Goal: Check status: Check status

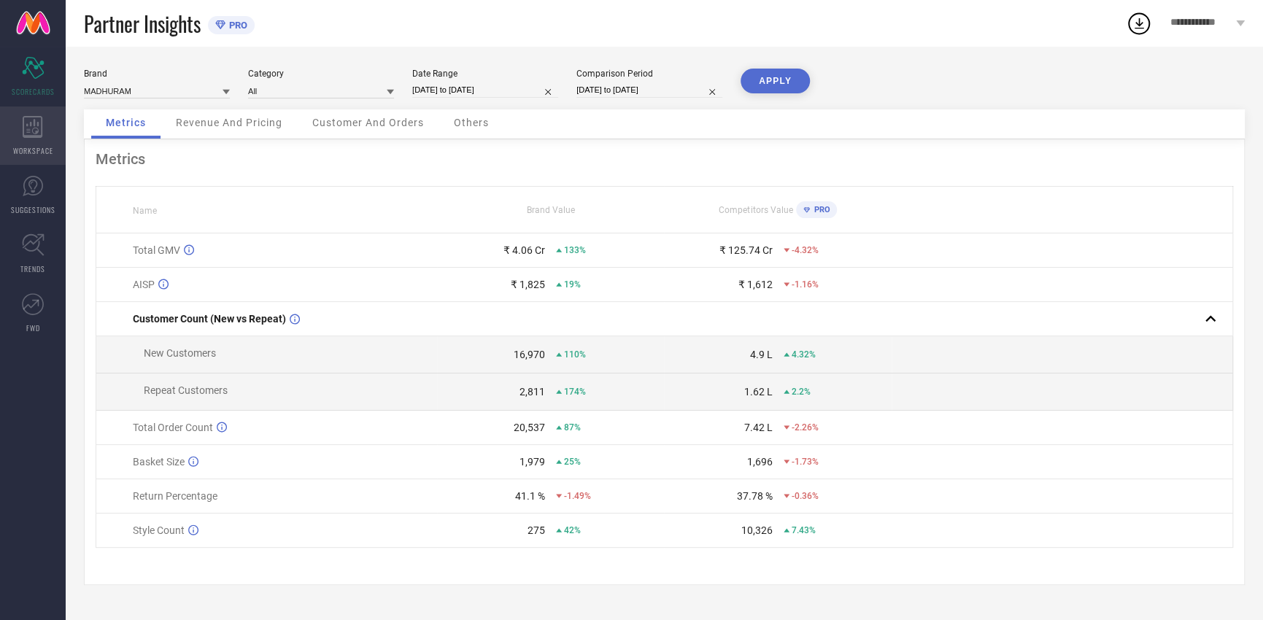
click at [37, 116] on icon at bounding box center [33, 127] width 20 height 22
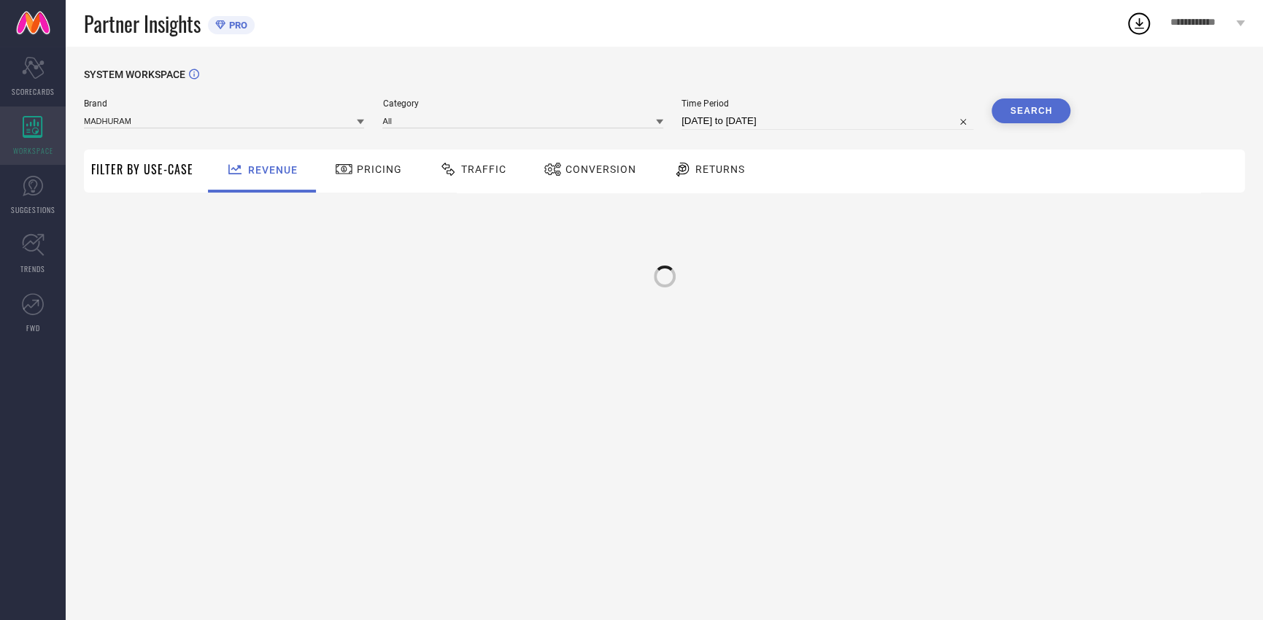
type input "MADHURAM"
type input "All"
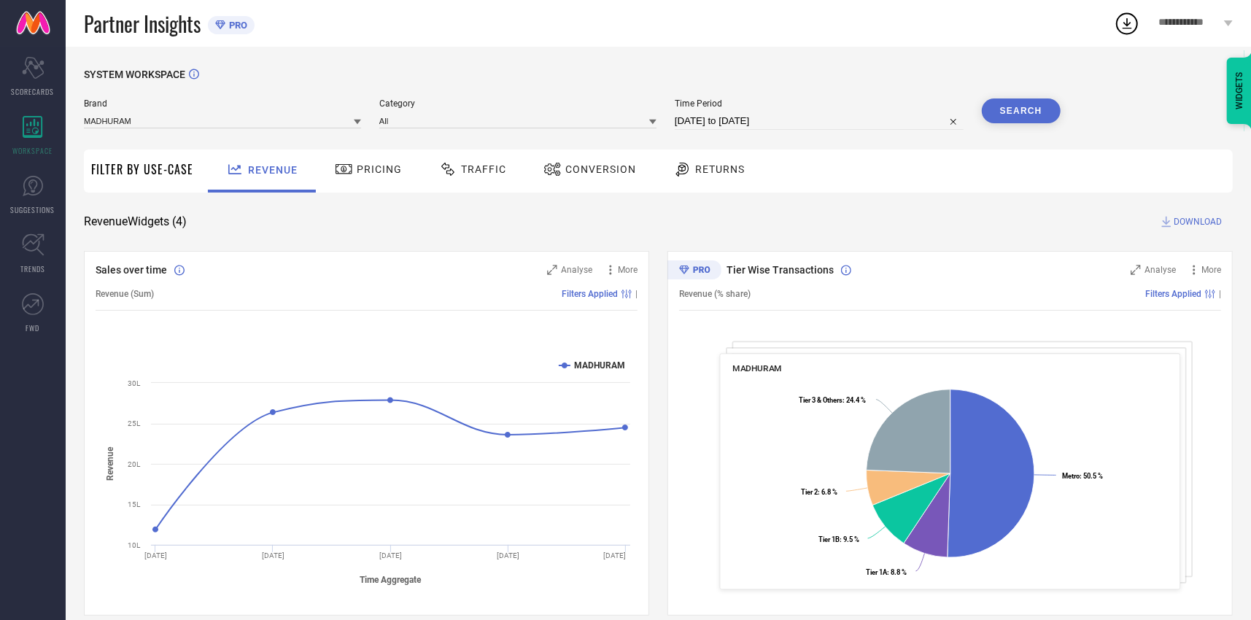
click at [384, 166] on span "Pricing" at bounding box center [379, 169] width 45 height 12
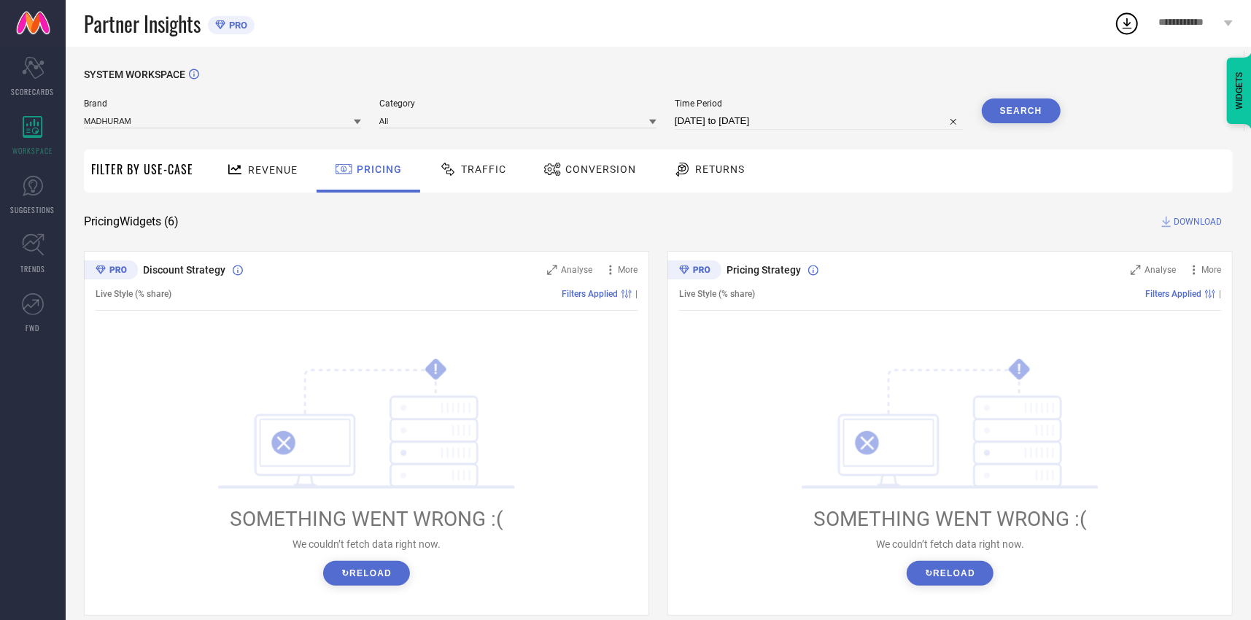
click at [718, 169] on span "Returns" at bounding box center [720, 169] width 50 height 12
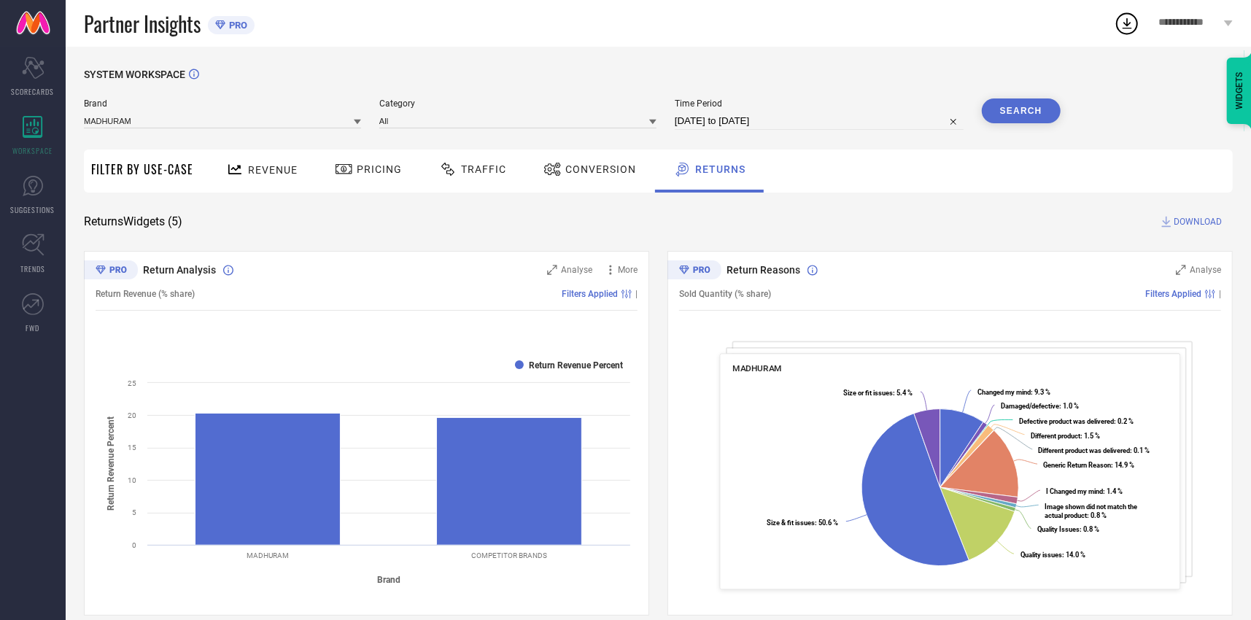
select select "8"
select select "2025"
select select "9"
select select "2025"
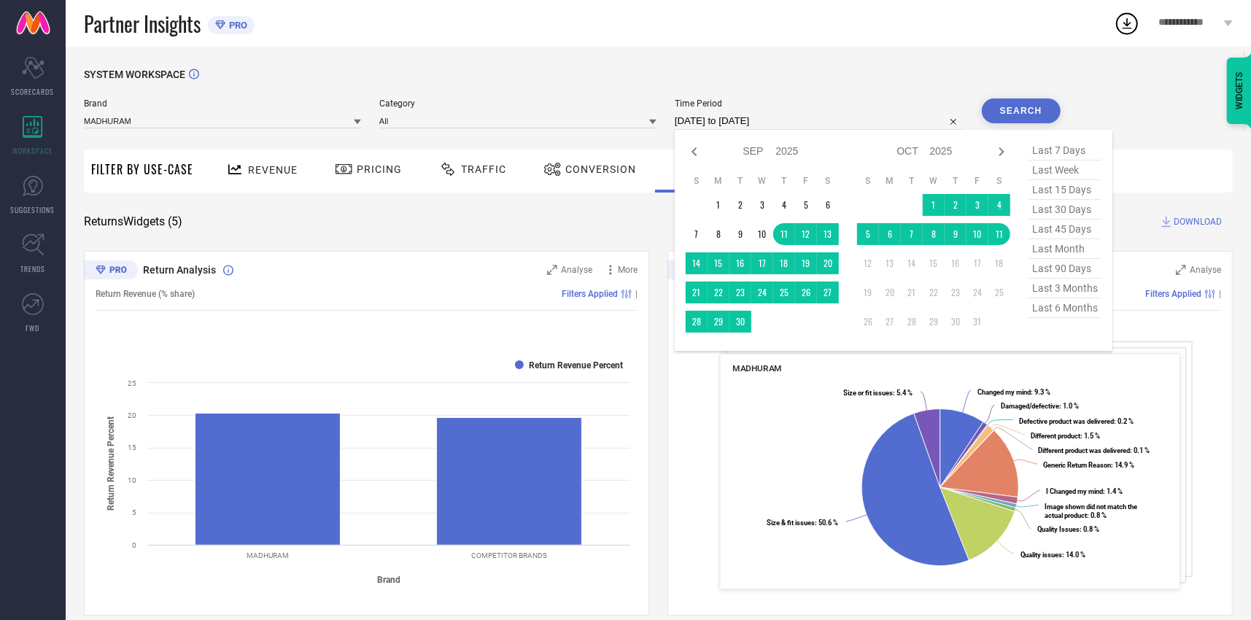
click at [715, 113] on input "[DATE] to [DATE]" at bounding box center [819, 121] width 289 height 18
click at [751, 150] on select "Jan Feb Mar Apr May Jun [DATE] Aug Sep Oct Nov Dec" at bounding box center [759, 151] width 33 height 21
select select "7"
select select "2025"
select select "8"
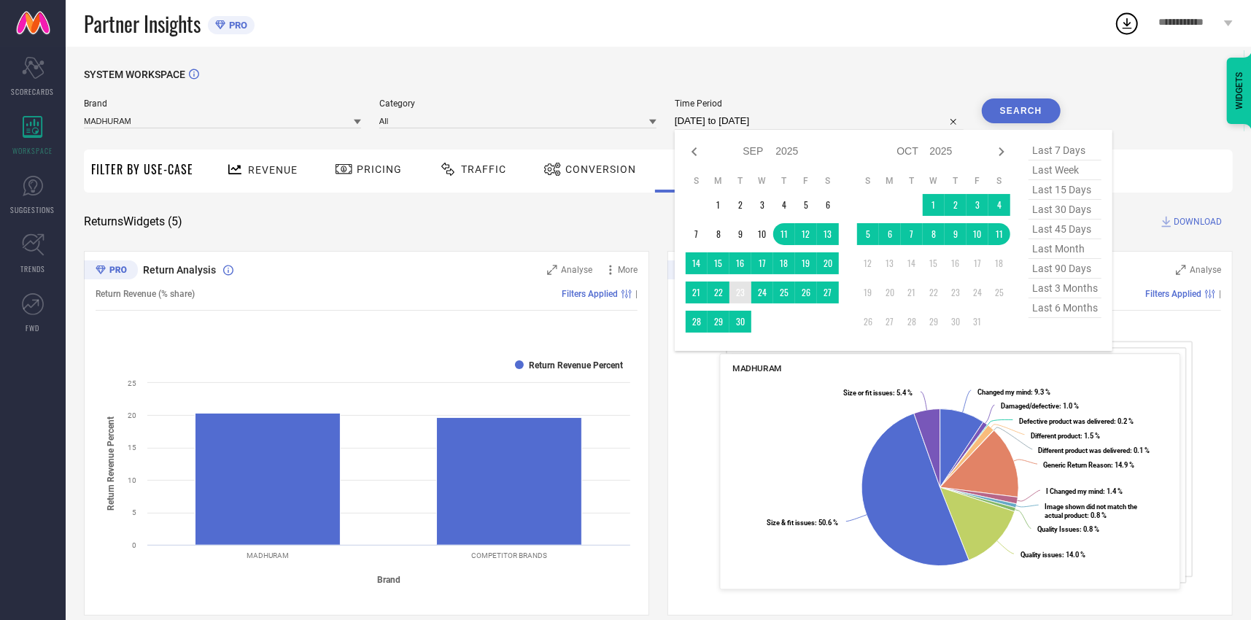
select select "2025"
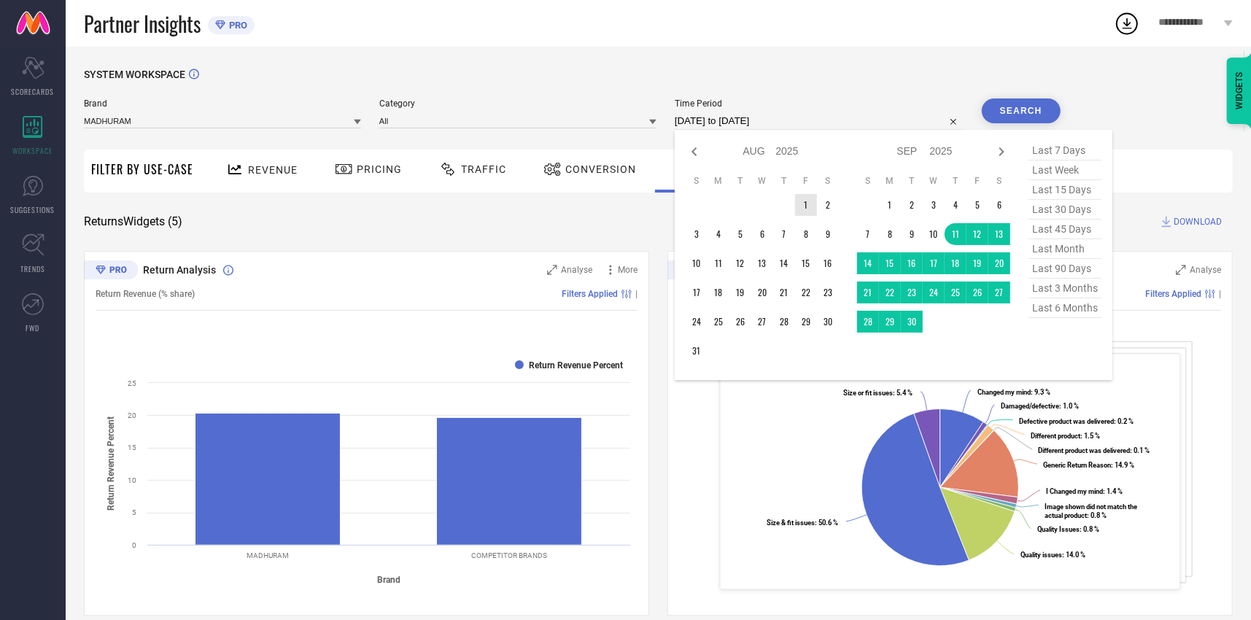
type input "After [DATE]"
click at [812, 208] on td "1" at bounding box center [806, 205] width 22 height 22
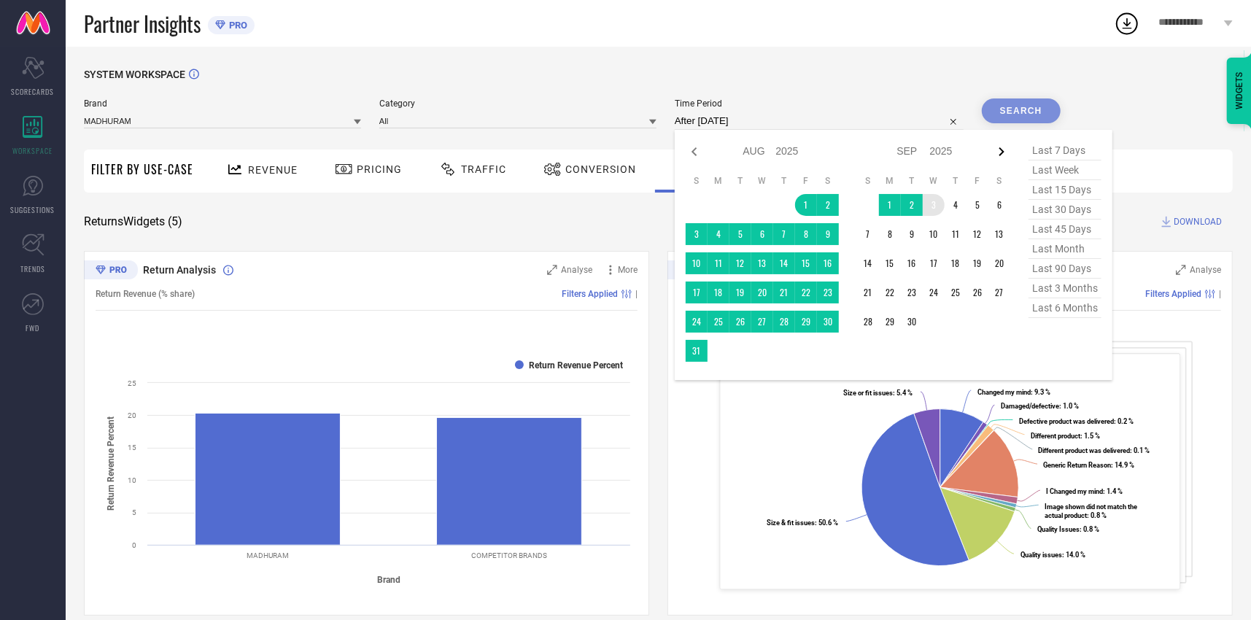
click at [999, 148] on icon at bounding box center [1002, 152] width 18 height 18
select select "8"
select select "2025"
select select "9"
select select "2025"
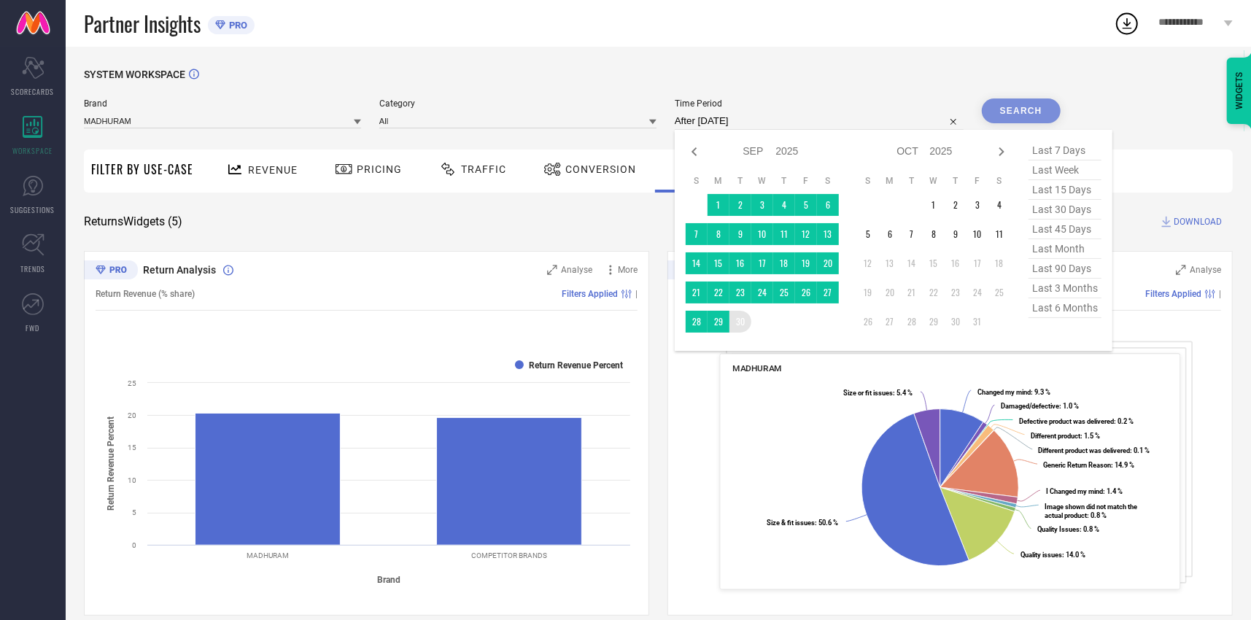
type input "[DATE] to [DATE]"
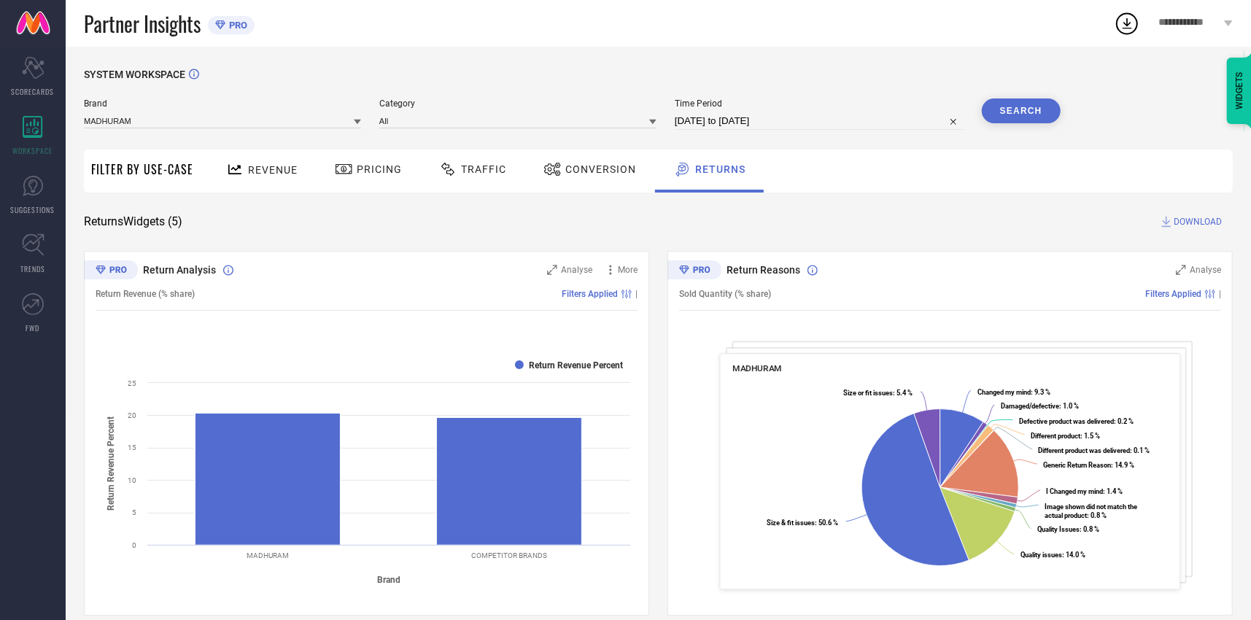
click at [1034, 115] on button "Search" at bounding box center [1021, 110] width 79 height 25
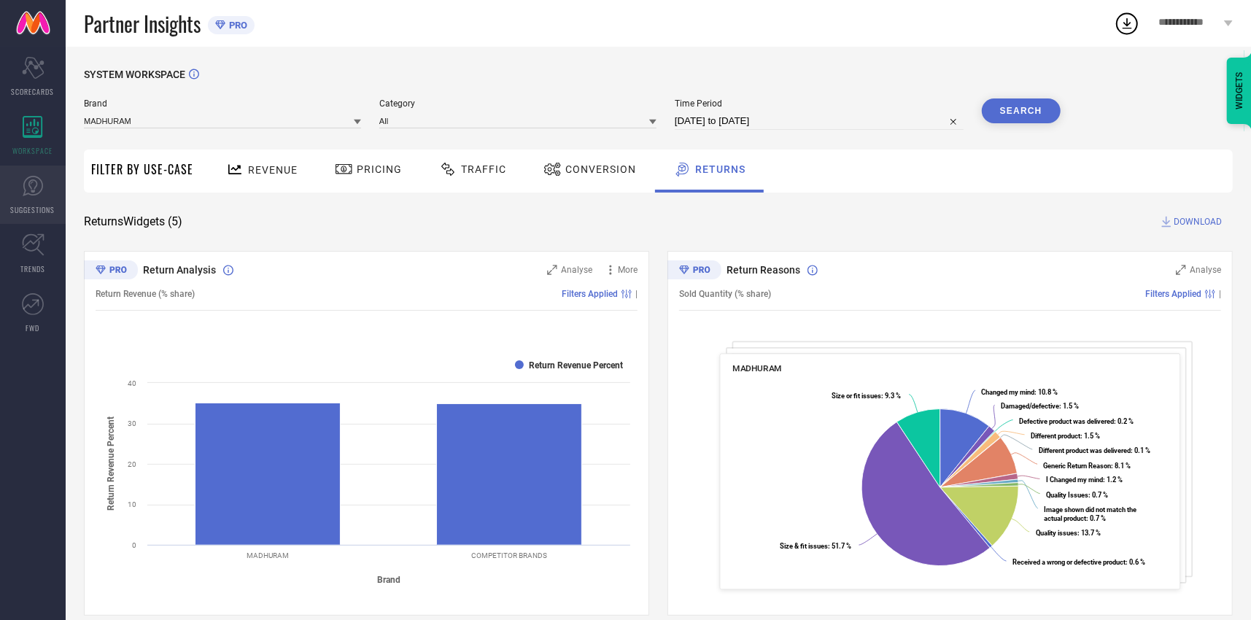
click at [32, 187] on icon at bounding box center [33, 186] width 22 height 22
